Goal: Task Accomplishment & Management: Manage account settings

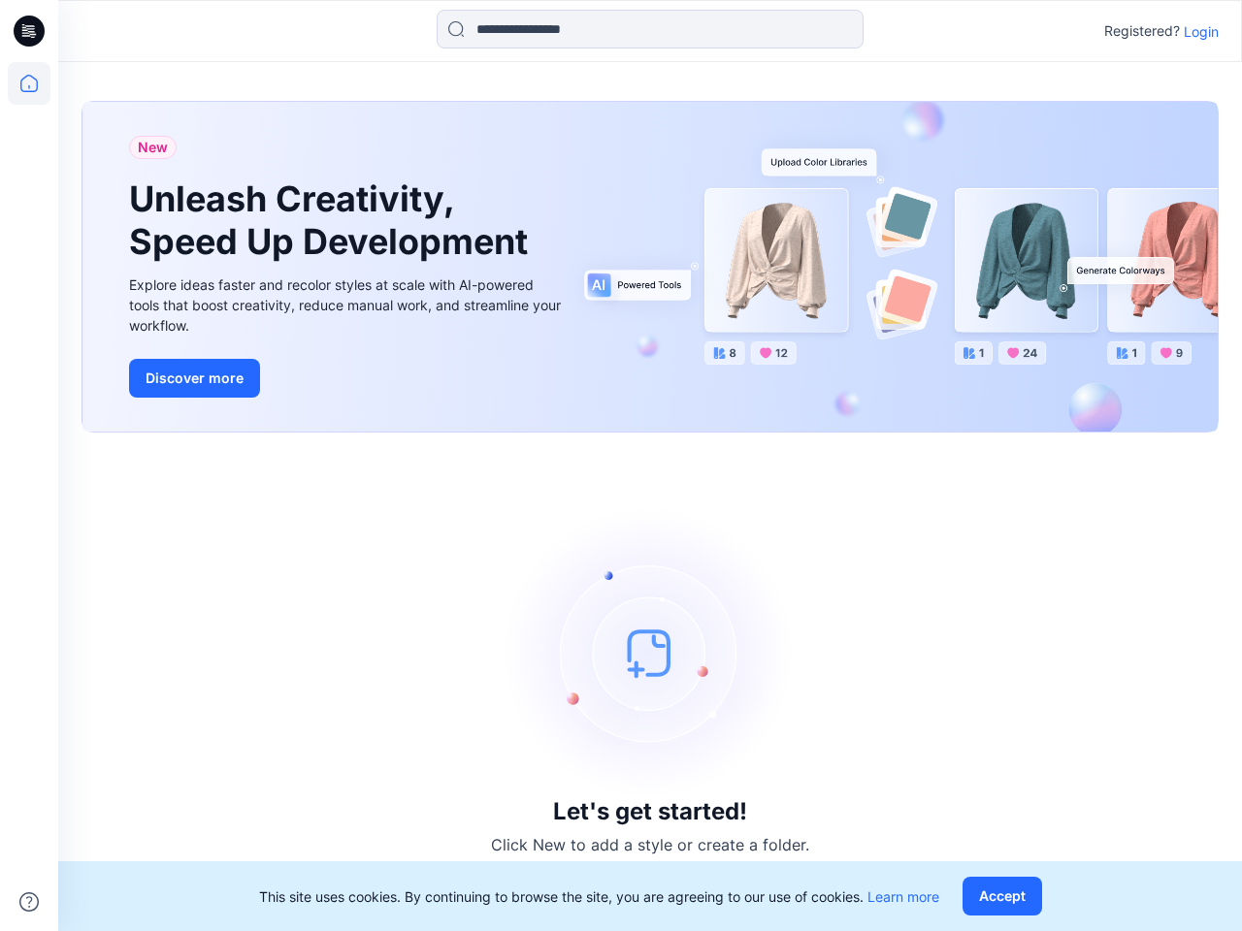
click at [621, 466] on div "Let's get started! Click New to add a style or create a folder." at bounding box center [649, 682] width 1137 height 452
click at [30, 31] on icon at bounding box center [32, 31] width 8 height 1
click at [29, 83] on icon at bounding box center [29, 83] width 43 height 43
click at [29, 902] on icon at bounding box center [28, 901] width 19 height 19
click at [650, 29] on input at bounding box center [650, 29] width 427 height 39
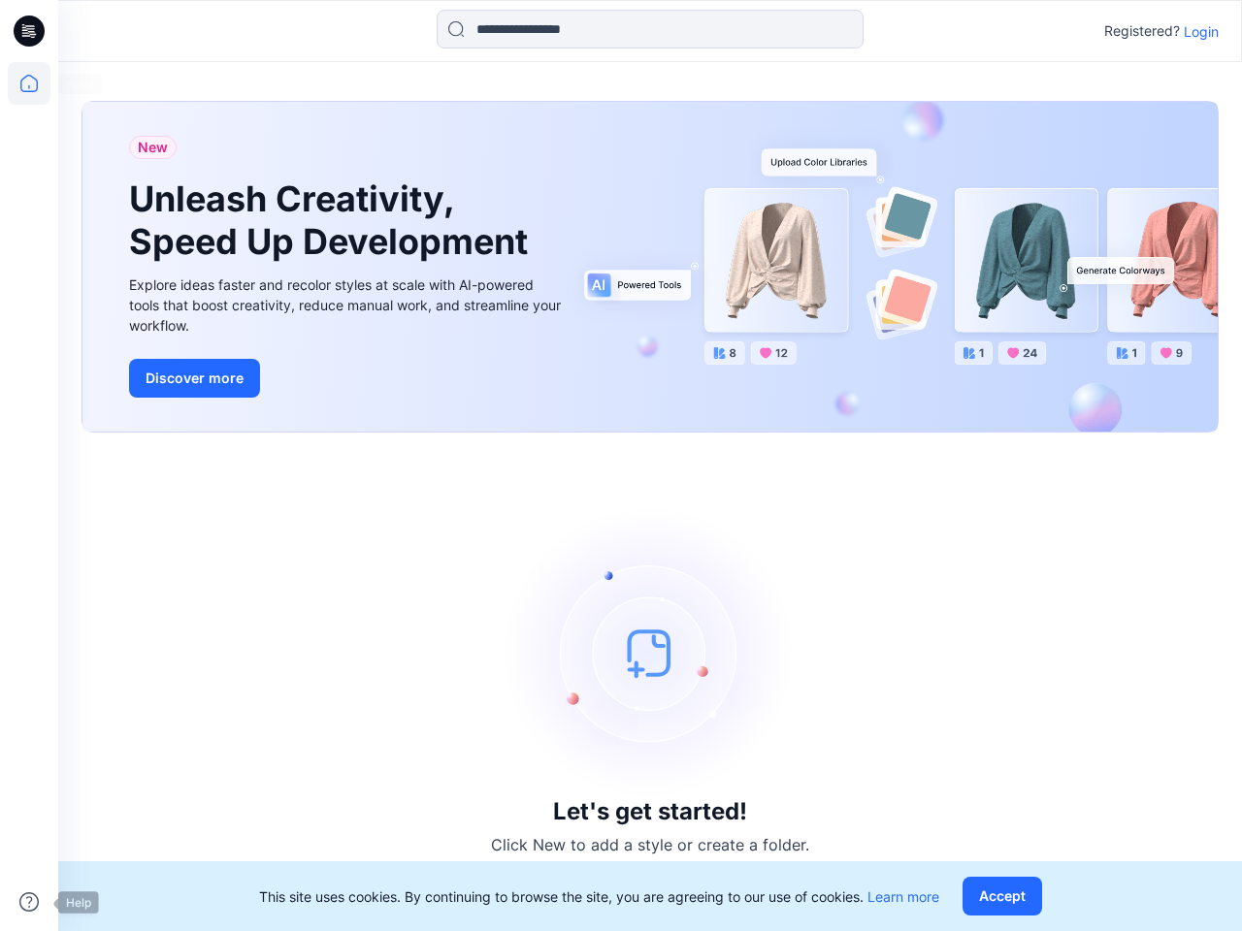
click at [1201, 31] on p "Login" at bounding box center [1200, 31] width 35 height 20
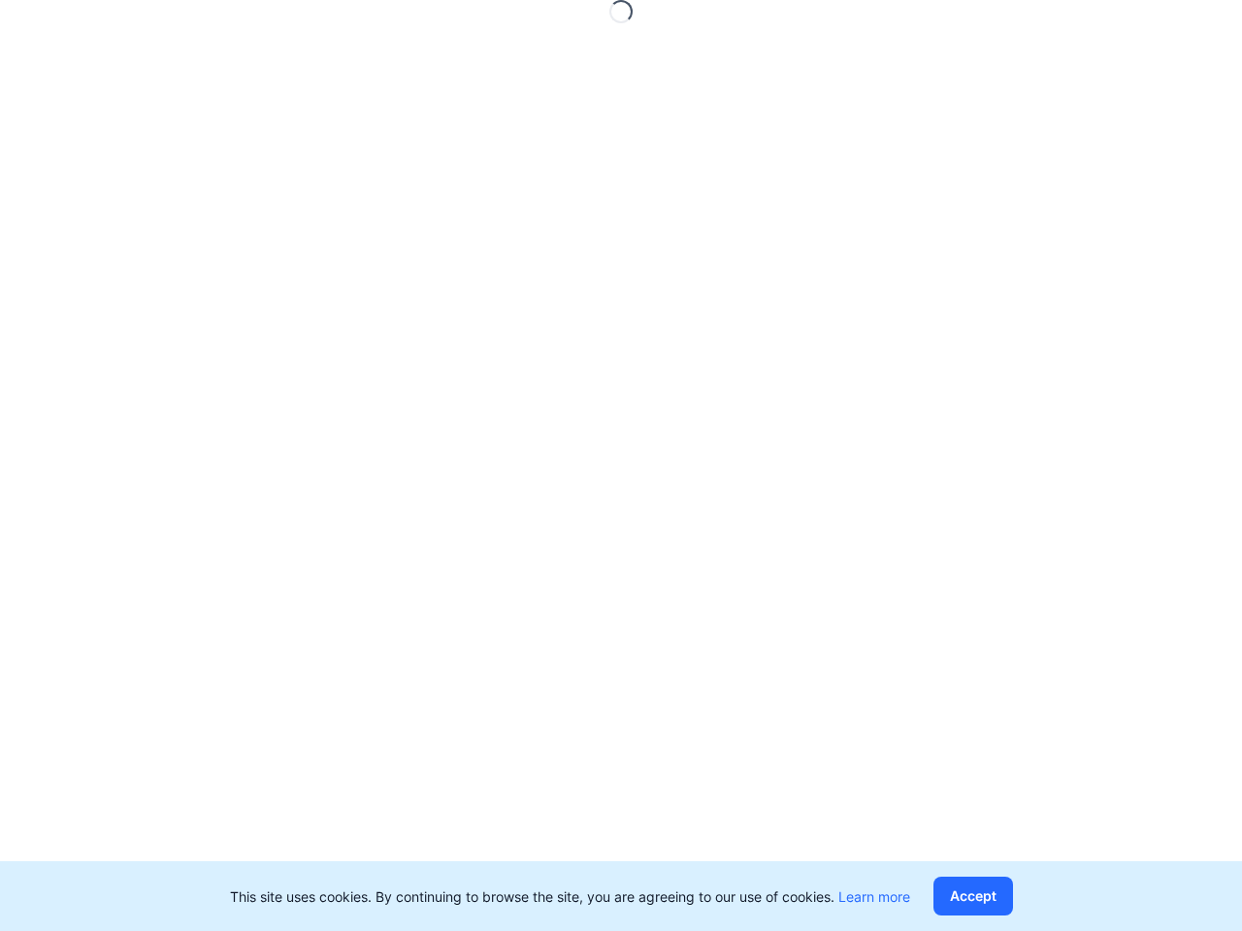
click at [1006, 896] on button "Accept" at bounding box center [973, 896] width 80 height 39
